Goal: Transaction & Acquisition: Purchase product/service

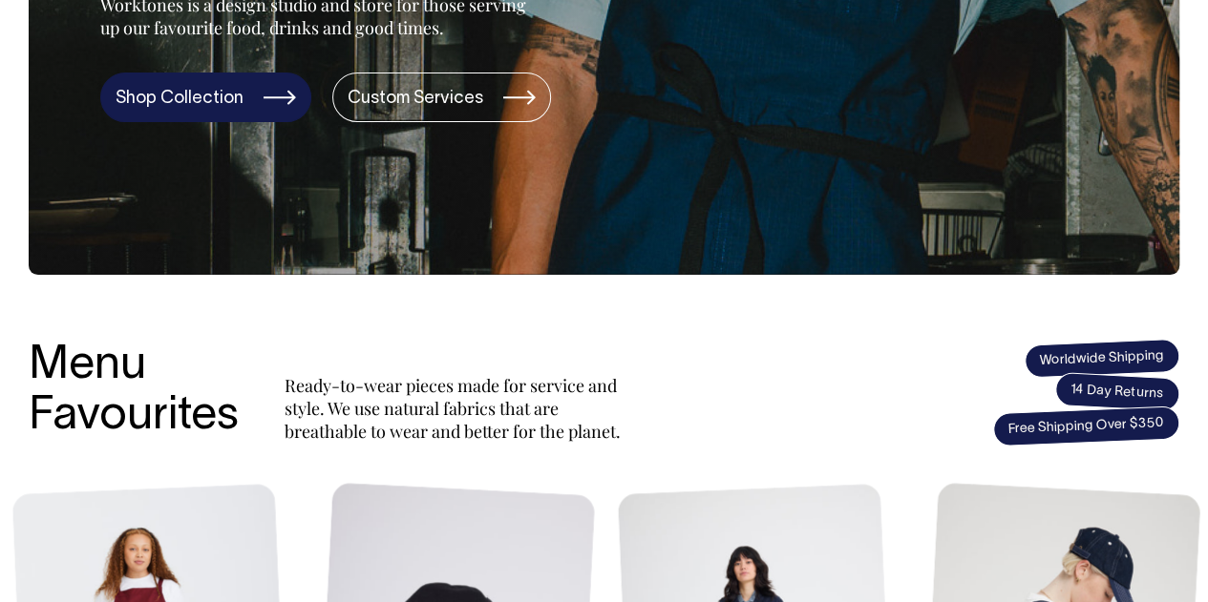
scroll to position [477, 0]
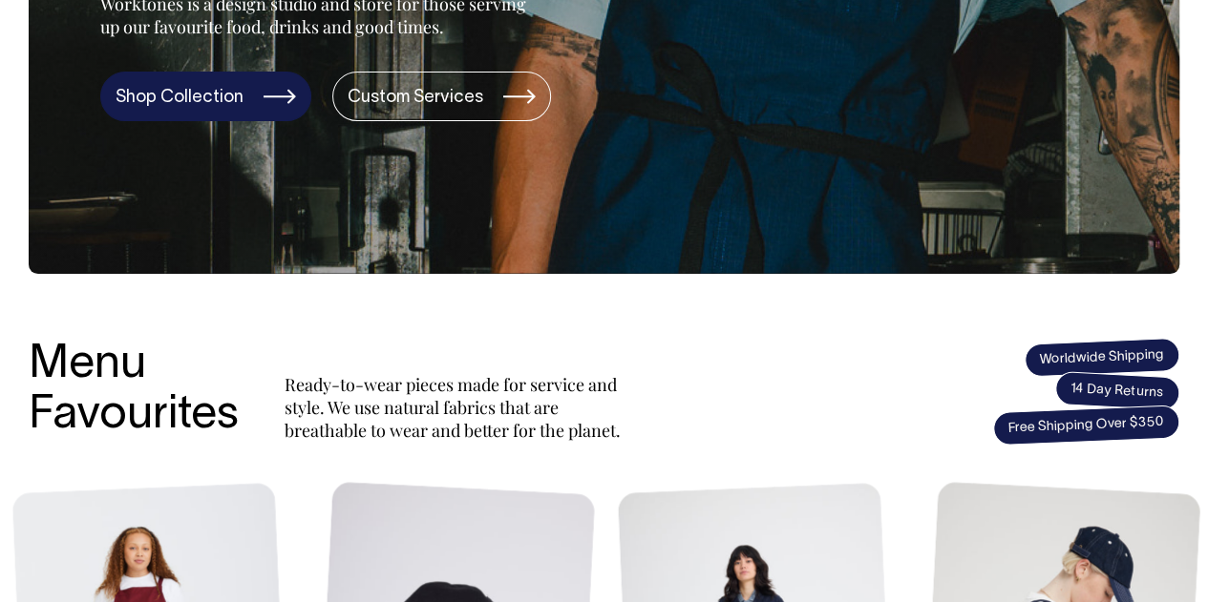
click at [204, 95] on link "Shop Collection" at bounding box center [205, 97] width 211 height 50
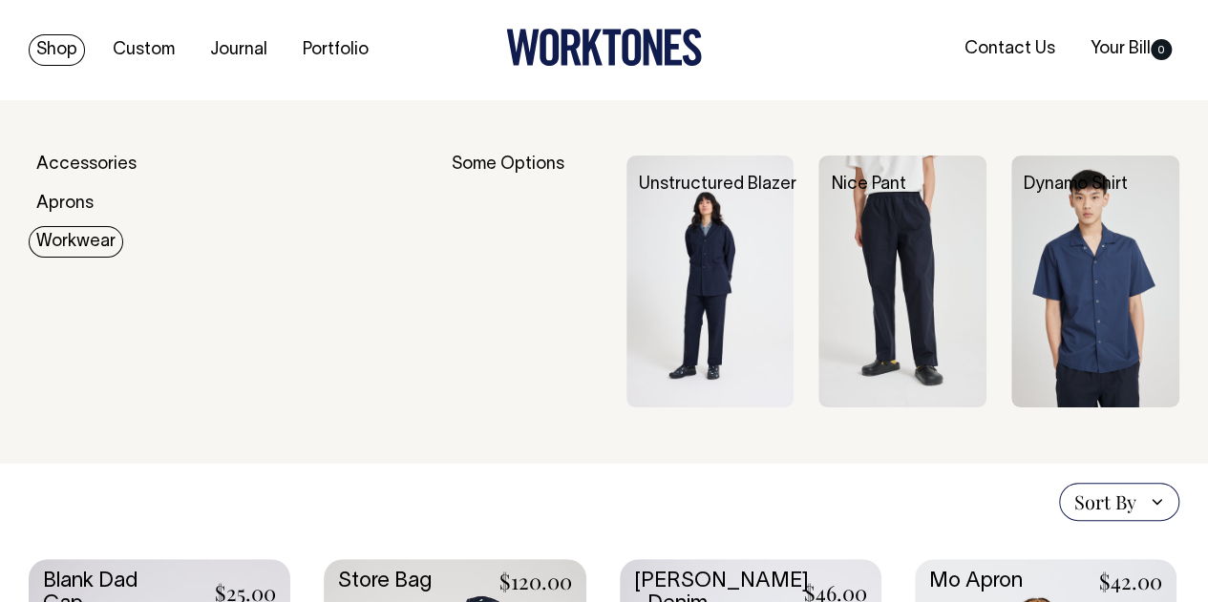
click at [58, 243] on link "Workwear" at bounding box center [76, 242] width 95 height 32
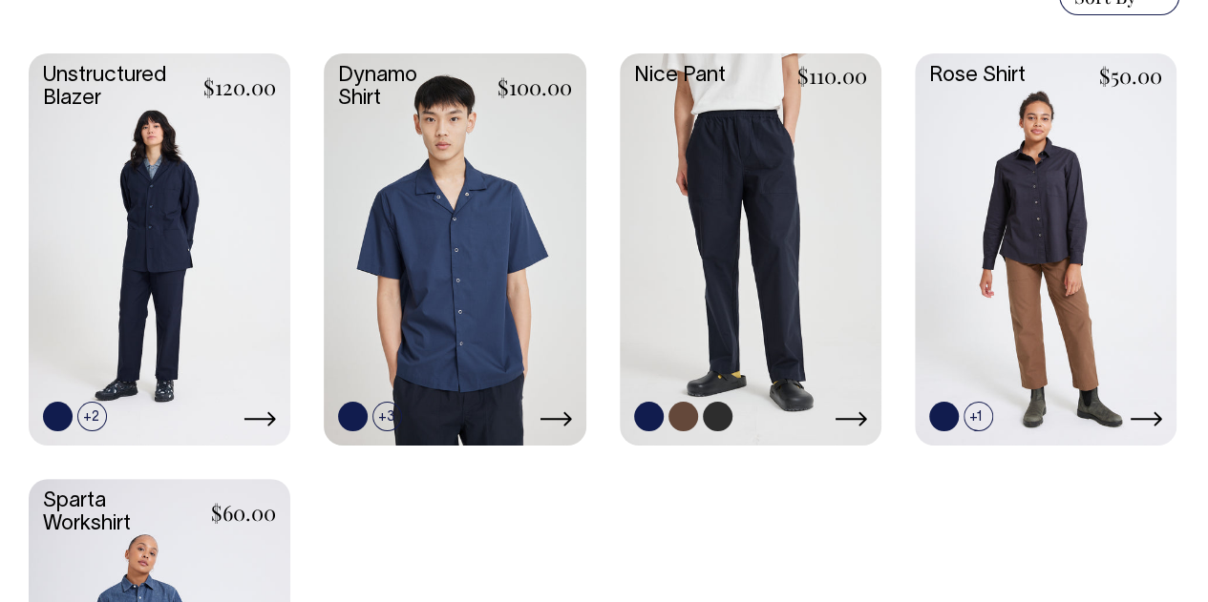
scroll to position [573, 0]
